Goal: Transaction & Acquisition: Purchase product/service

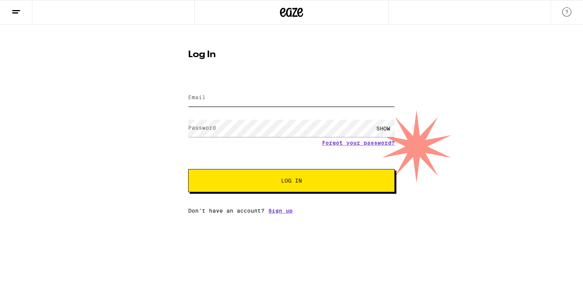
click at [265, 106] on input "Email" at bounding box center [291, 97] width 207 height 17
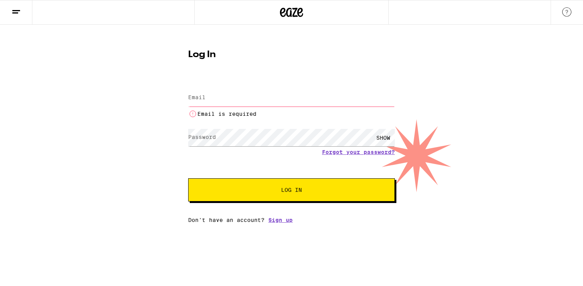
type input "[EMAIL_ADDRESS][DOMAIN_NAME]"
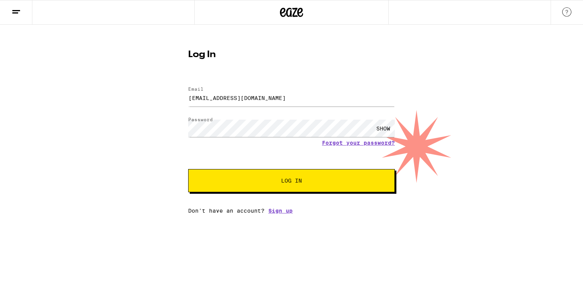
click at [295, 186] on button "Log In" at bounding box center [291, 180] width 207 height 23
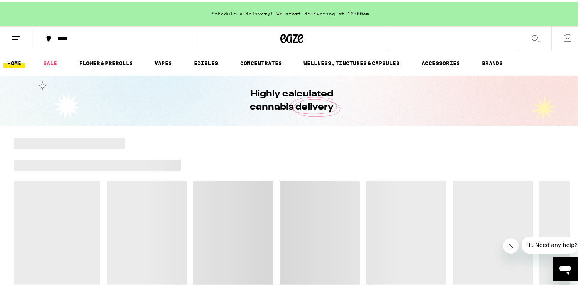
click at [532, 37] on icon at bounding box center [535, 37] width 6 height 6
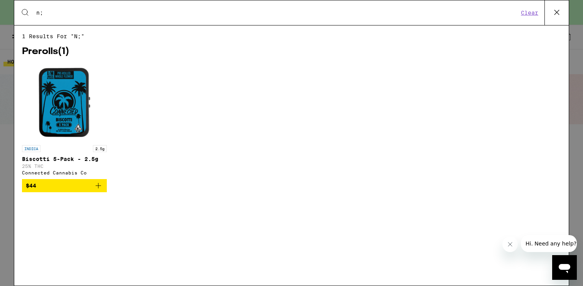
type input "n"
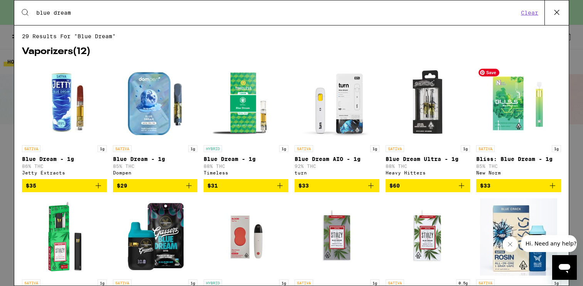
type input "blue dream"
click at [386, 162] on p "Blue Dream Ultra - 1g" at bounding box center [428, 159] width 85 height 6
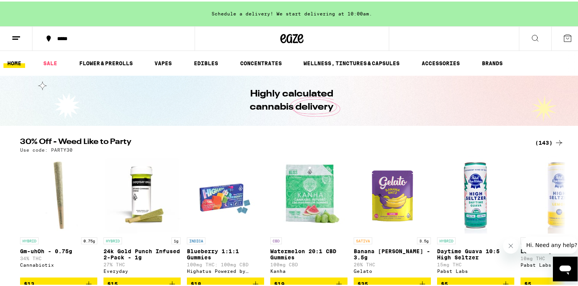
click at [533, 41] on icon at bounding box center [534, 36] width 9 height 9
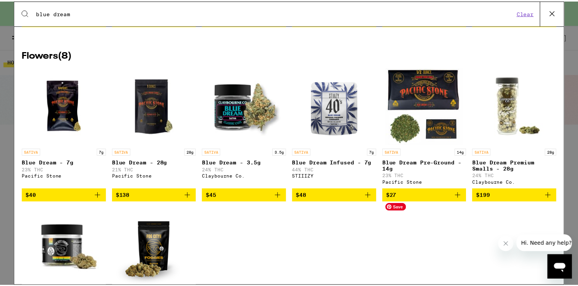
scroll to position [312, 0]
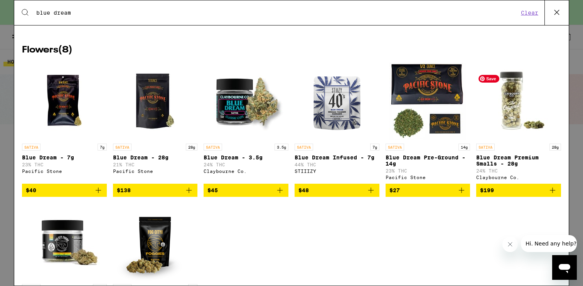
click at [510, 135] on img "Open page for Blue Dream Premium Smalls - 28g from Claybourne Co." at bounding box center [518, 101] width 77 height 77
